Goal: Navigation & Orientation: Find specific page/section

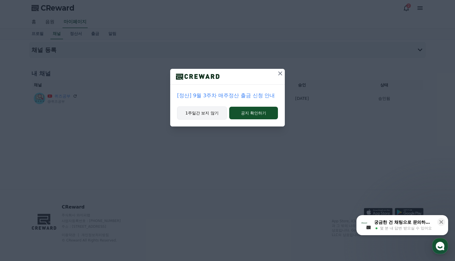
click at [208, 113] on button "1주일간 보지 않기" at bounding box center [202, 112] width 50 height 13
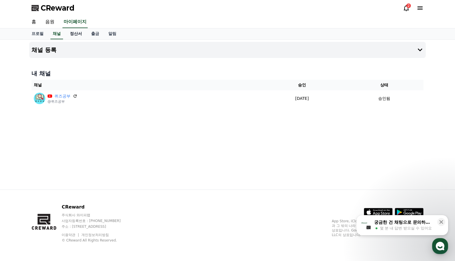
click at [74, 32] on link "정산서" at bounding box center [75, 33] width 21 height 11
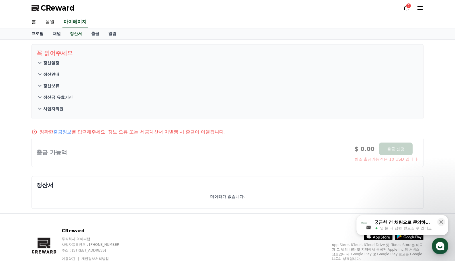
click at [41, 33] on link "프로필" at bounding box center [37, 33] width 21 height 11
select select "**********"
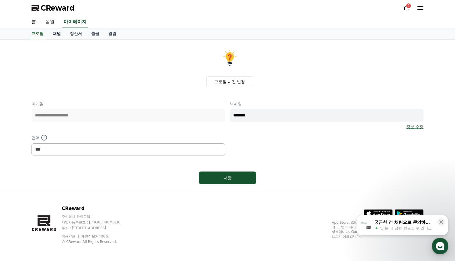
click at [55, 33] on link "채널" at bounding box center [56, 33] width 17 height 11
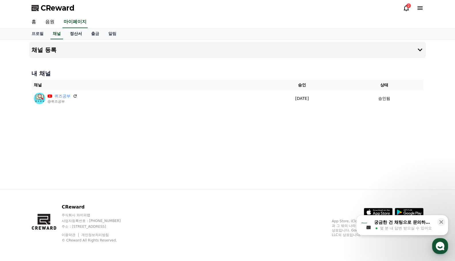
click at [81, 32] on link "정산서" at bounding box center [75, 33] width 21 height 11
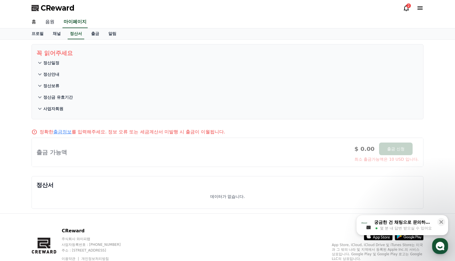
click at [47, 22] on link "음원" at bounding box center [50, 22] width 18 height 12
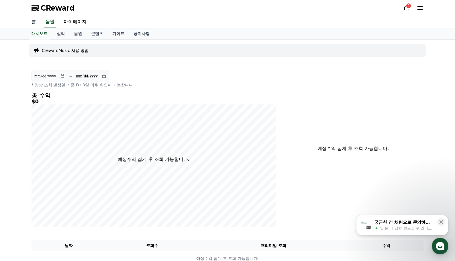
click at [32, 22] on link "홈" at bounding box center [34, 22] width 14 height 12
